Goal: Information Seeking & Learning: Find specific page/section

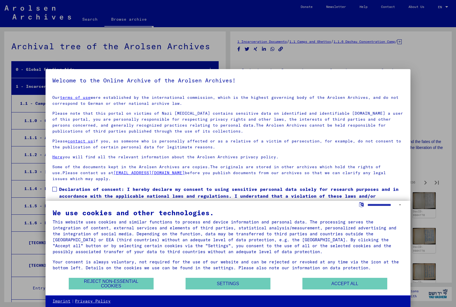
scroll to position [188, 0]
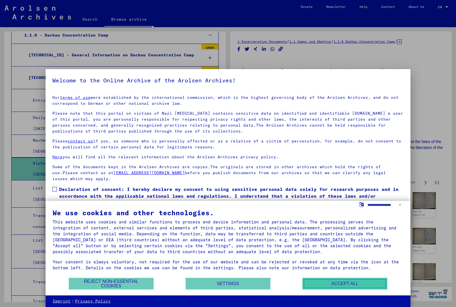
click at [343, 283] on button "Accept all" at bounding box center [344, 284] width 85 height 12
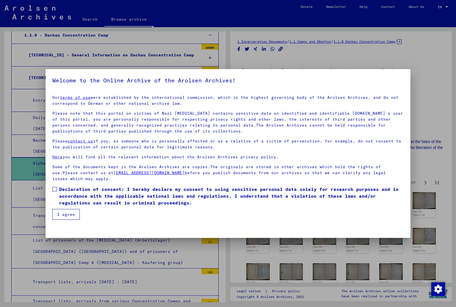
click at [73, 214] on button "I agree" at bounding box center [65, 214] width 27 height 11
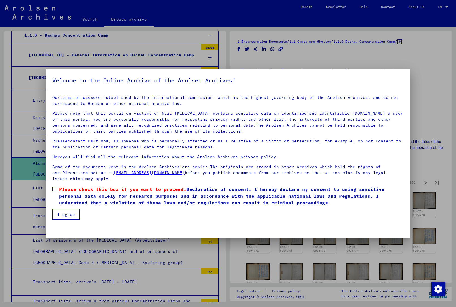
click at [63, 191] on span "Please check this box if you want to proceed." at bounding box center [122, 189] width 127 height 6
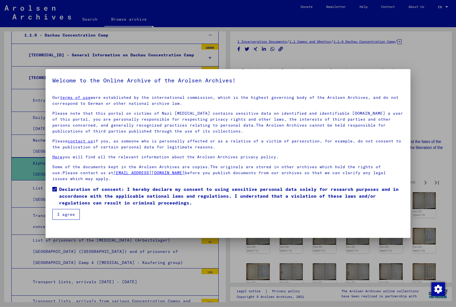
click at [64, 212] on button "I agree" at bounding box center [65, 214] width 27 height 11
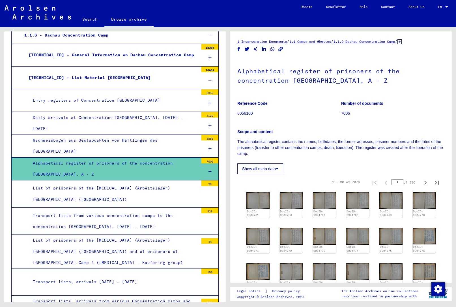
scroll to position [0, 0]
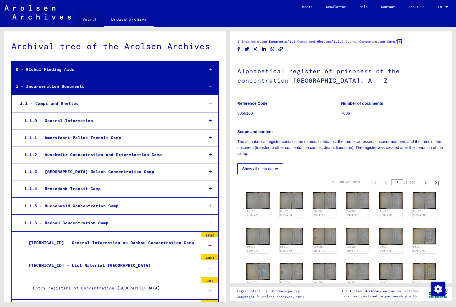
click at [83, 16] on link "Search" at bounding box center [90, 19] width 29 height 14
click at [91, 21] on link "Search" at bounding box center [90, 19] width 29 height 15
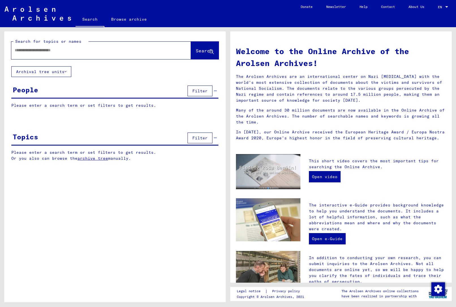
click at [191, 91] on button "Filter" at bounding box center [200, 90] width 25 height 11
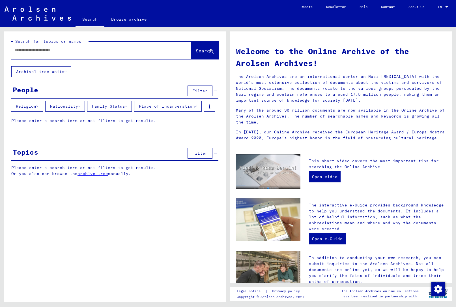
click at [53, 92] on div "People Filter" at bounding box center [114, 91] width 207 height 14
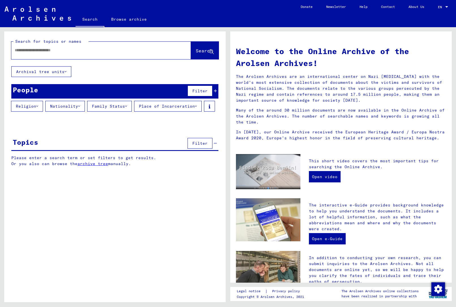
click at [53, 92] on div "People Filter" at bounding box center [114, 91] width 207 height 14
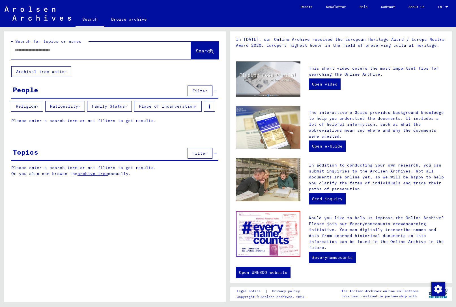
scroll to position [99, 0]
